Goal: Information Seeking & Learning: Check status

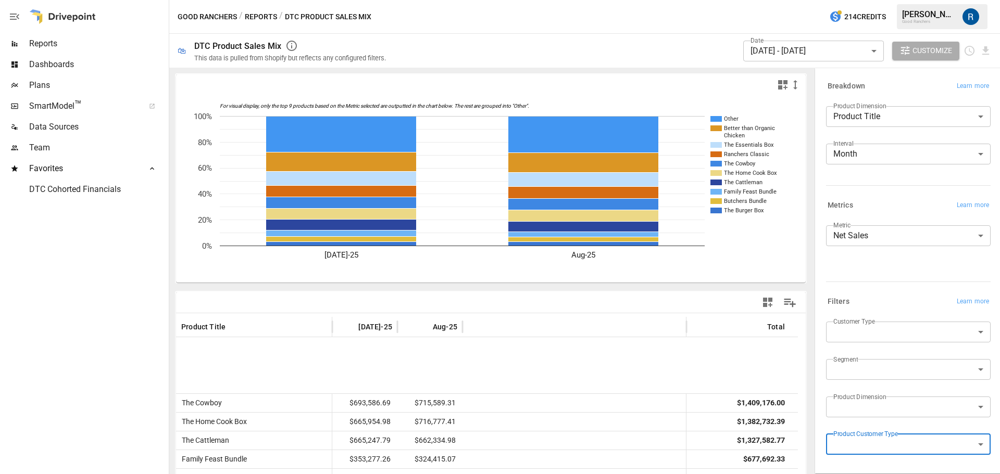
scroll to position [156, 0]
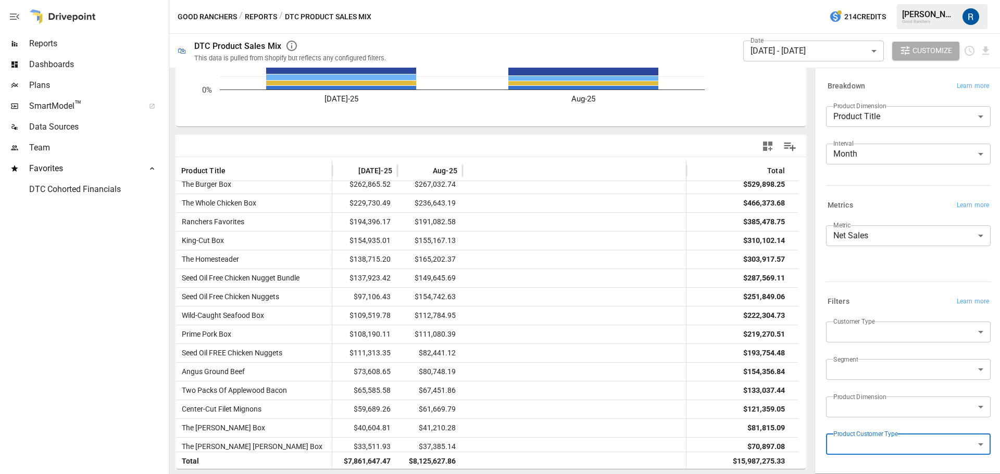
drag, startPoint x: 70, startPoint y: 43, endPoint x: 69, endPoint y: 48, distance: 5.3
click at [69, 47] on span "Reports" at bounding box center [97, 43] width 137 height 12
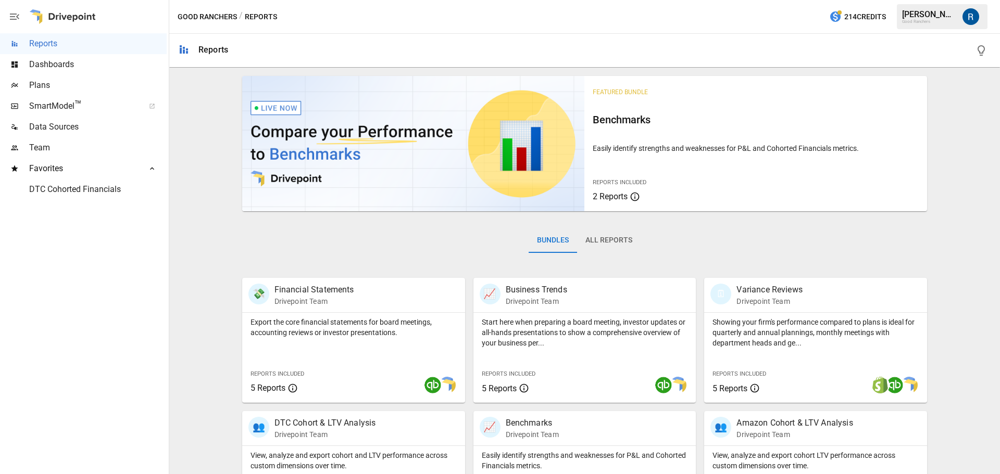
click at [630, 234] on button "All Reports" at bounding box center [609, 240] width 64 height 25
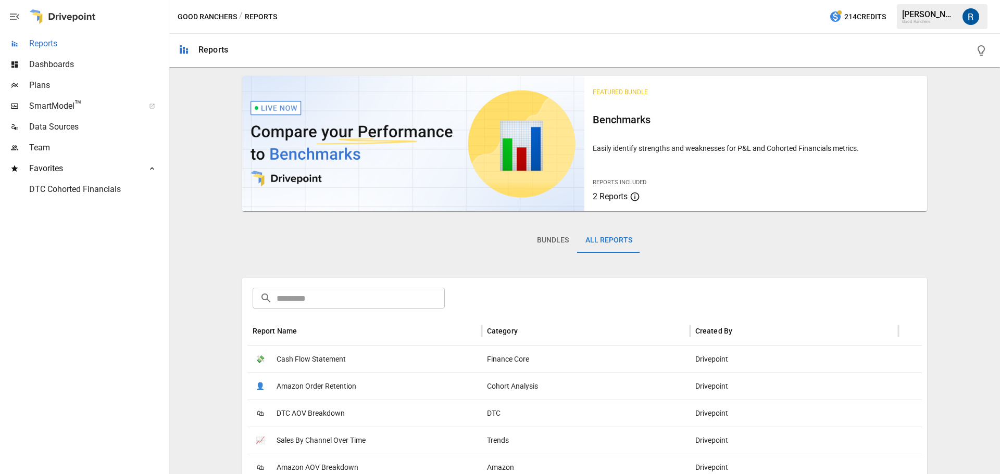
click at [57, 42] on span "Reports" at bounding box center [97, 43] width 137 height 12
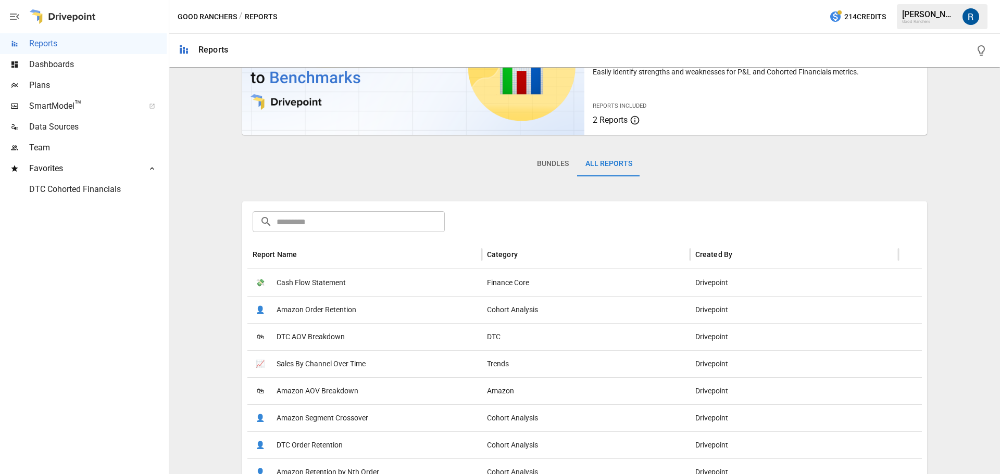
scroll to position [156, 0]
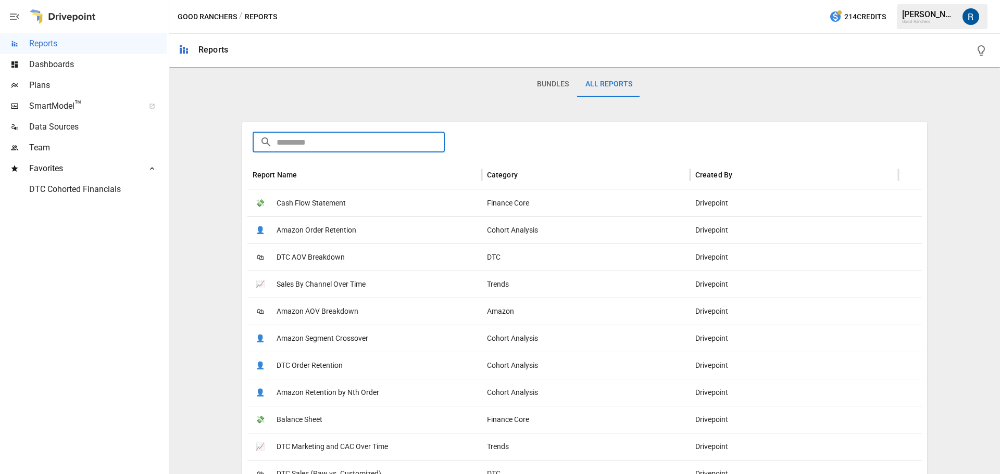
click at [357, 144] on input "text" at bounding box center [360, 142] width 169 height 21
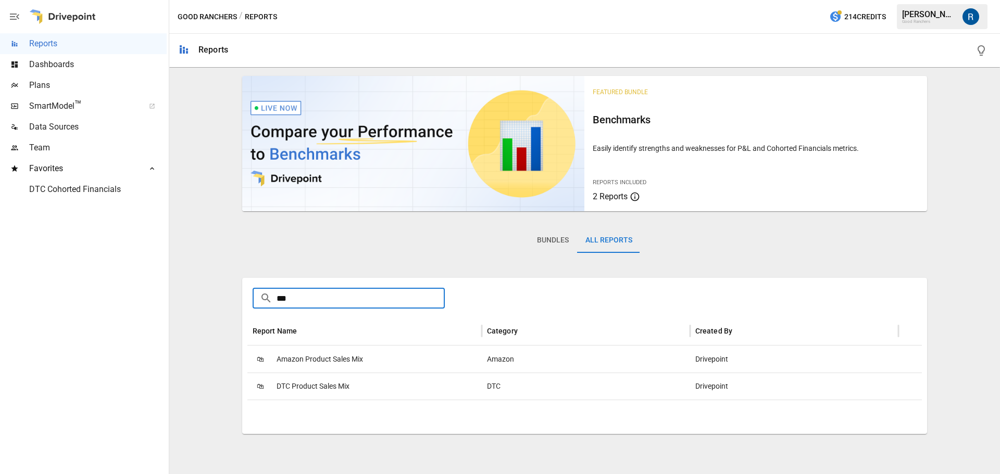
type input "***"
click at [318, 378] on span "DTC Product Sales Mix" at bounding box center [312, 386] width 73 height 27
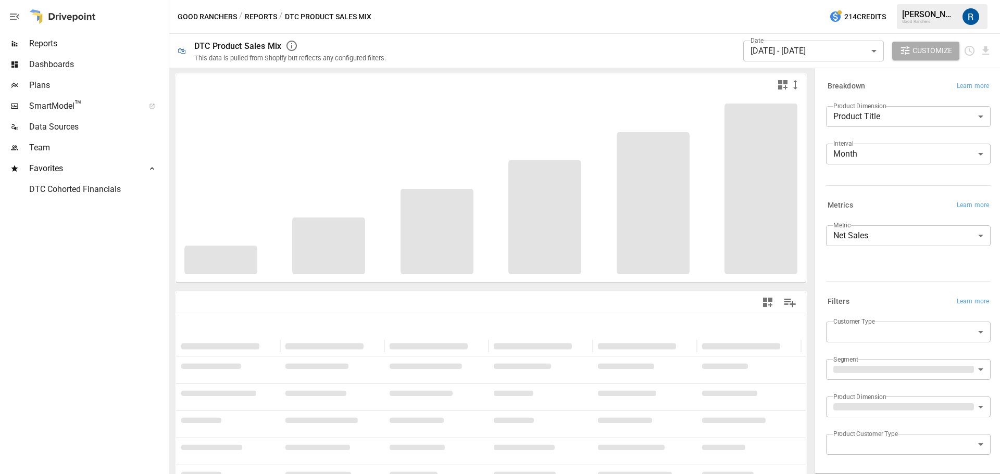
click at [814, 0] on body "**********" at bounding box center [500, 0] width 1000 height 0
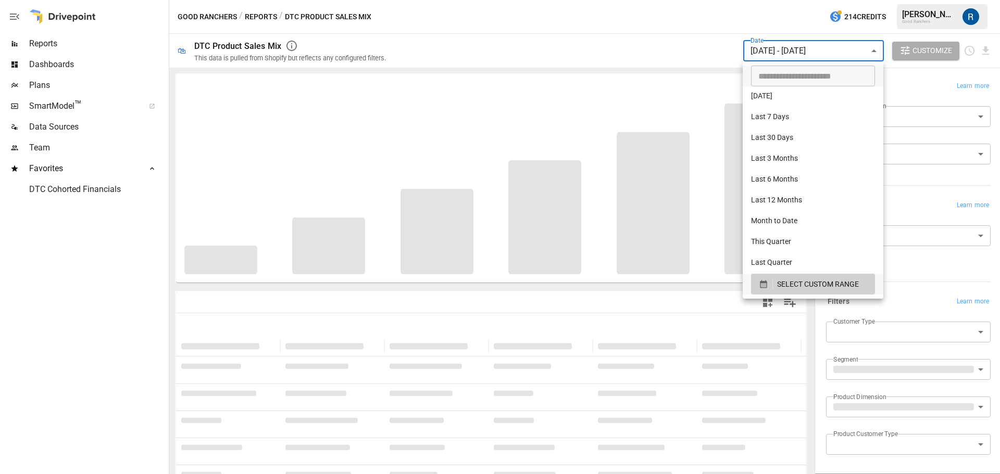
click at [588, 64] on div at bounding box center [500, 237] width 1000 height 474
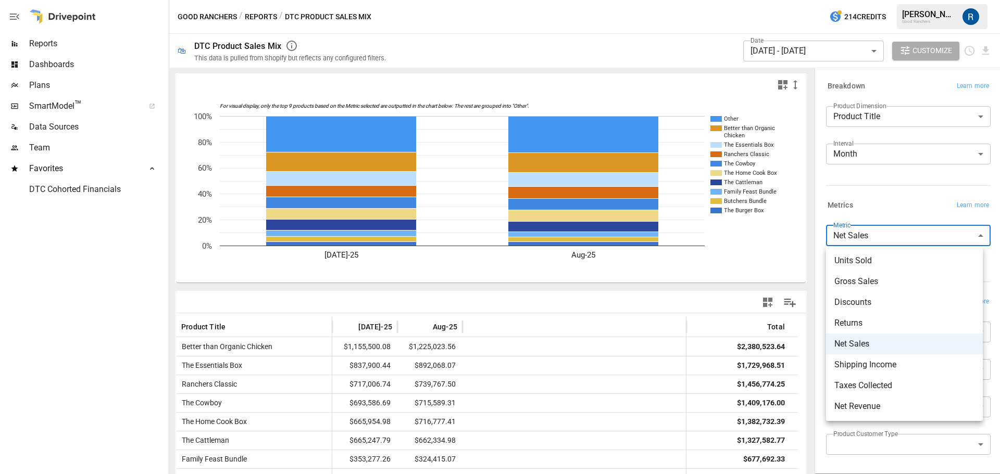
click at [906, 0] on body "Reports Dashboards Plans SmartModel ™ Data Sources Team Favorites DTC Cohorted …" at bounding box center [500, 0] width 1000 height 0
click at [867, 258] on span "Units Sold" at bounding box center [904, 261] width 140 height 12
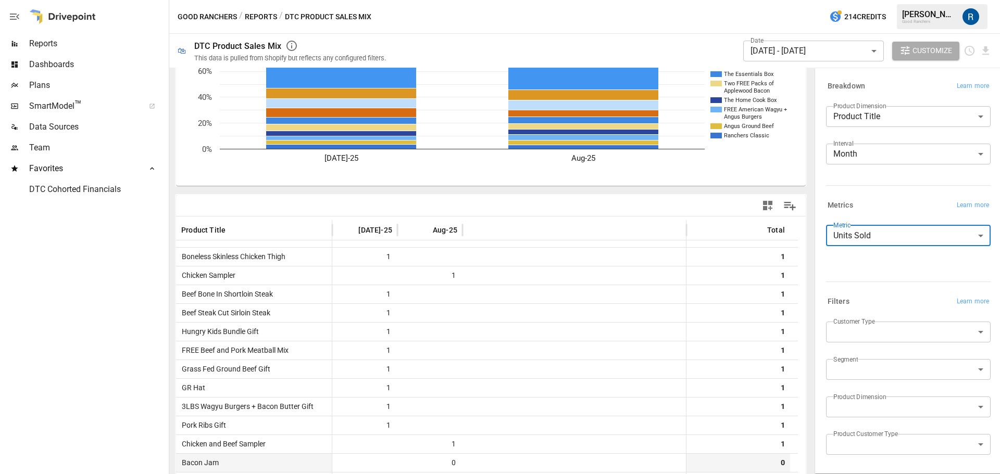
scroll to position [158, 0]
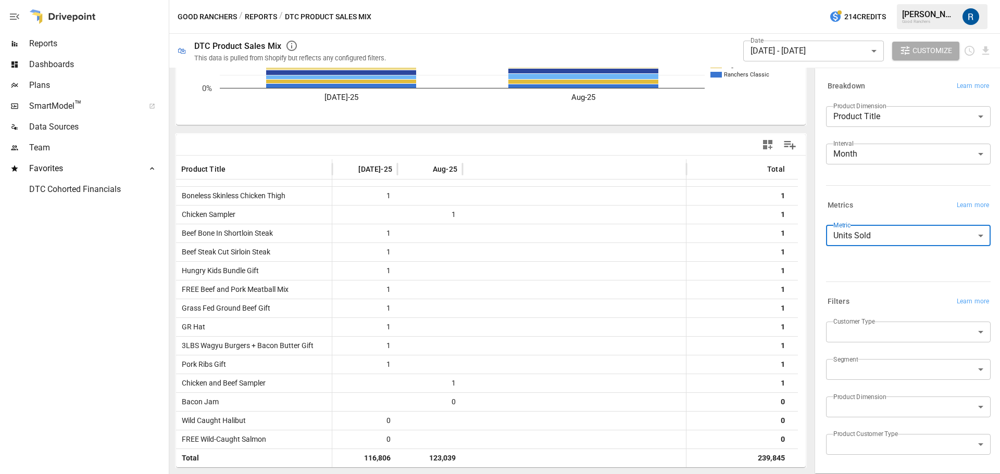
click at [894, 0] on body "Reports Dashboards Plans SmartModel ™ Data Sources Team Favorites DTC Cohorted …" at bounding box center [500, 0] width 1000 height 0
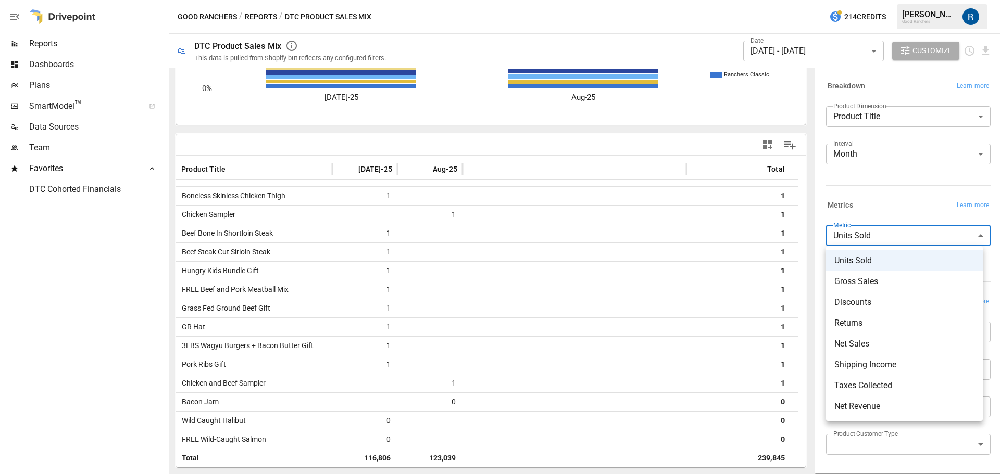
click at [858, 343] on span "Net Sales" at bounding box center [904, 344] width 140 height 12
type input "*********"
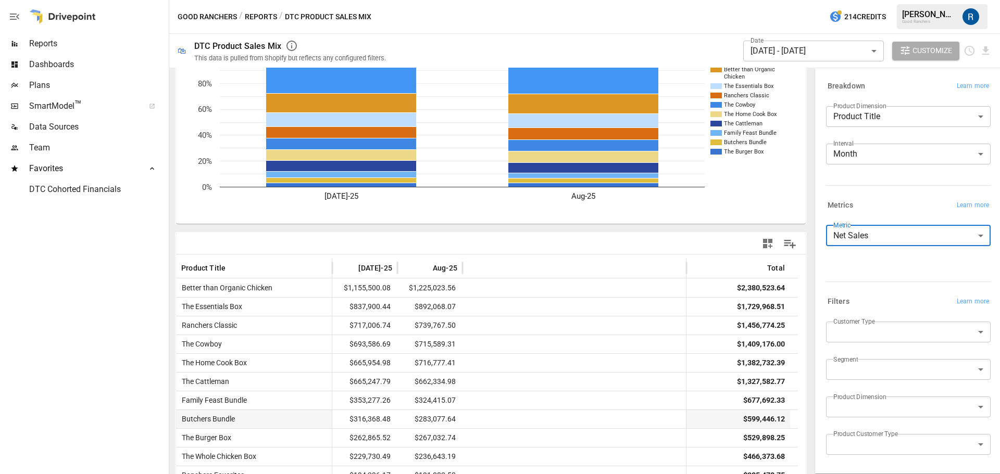
scroll to position [156, 0]
